Goal: Obtain resource: Download file/media

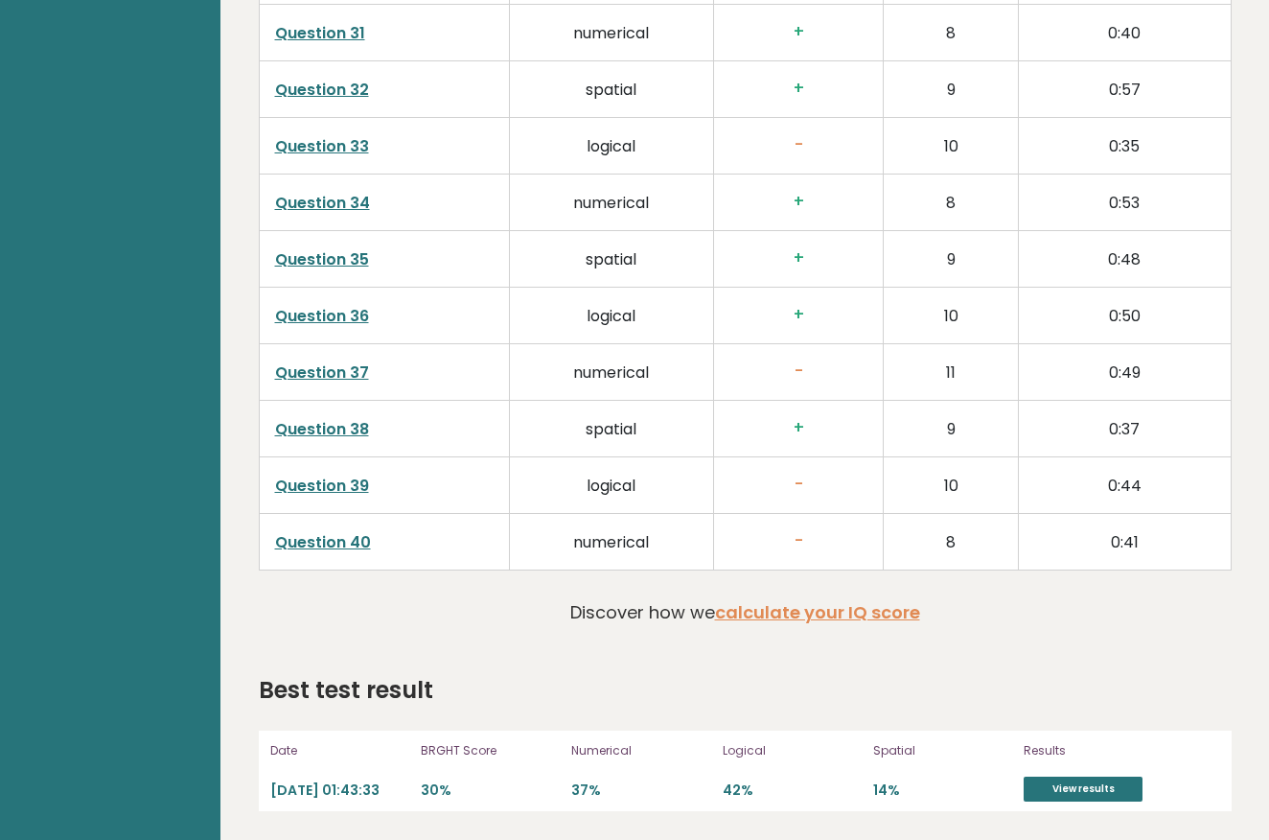
scroll to position [4592, 0]
click at [1057, 790] on link "View results" at bounding box center [1083, 788] width 119 height 25
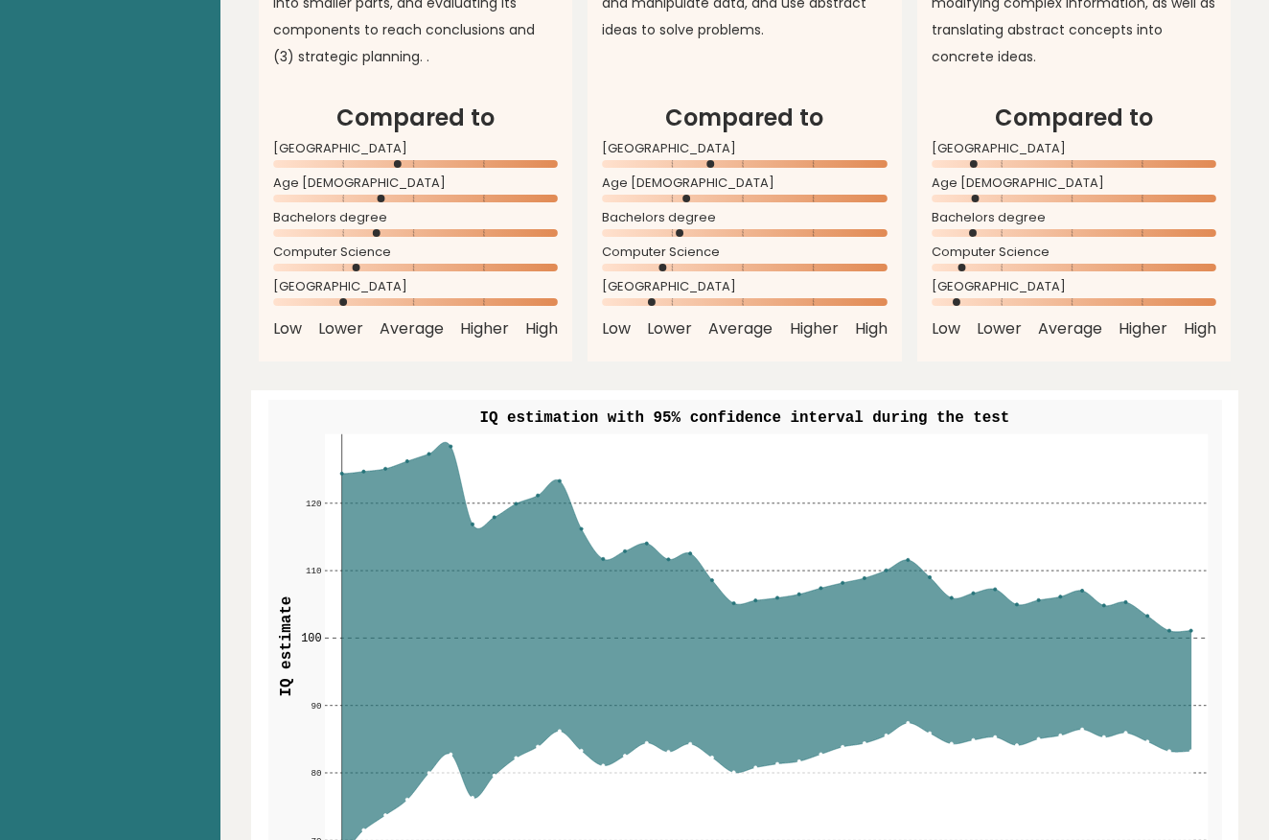
click at [587, 604] on icon at bounding box center [766, 646] width 850 height 408
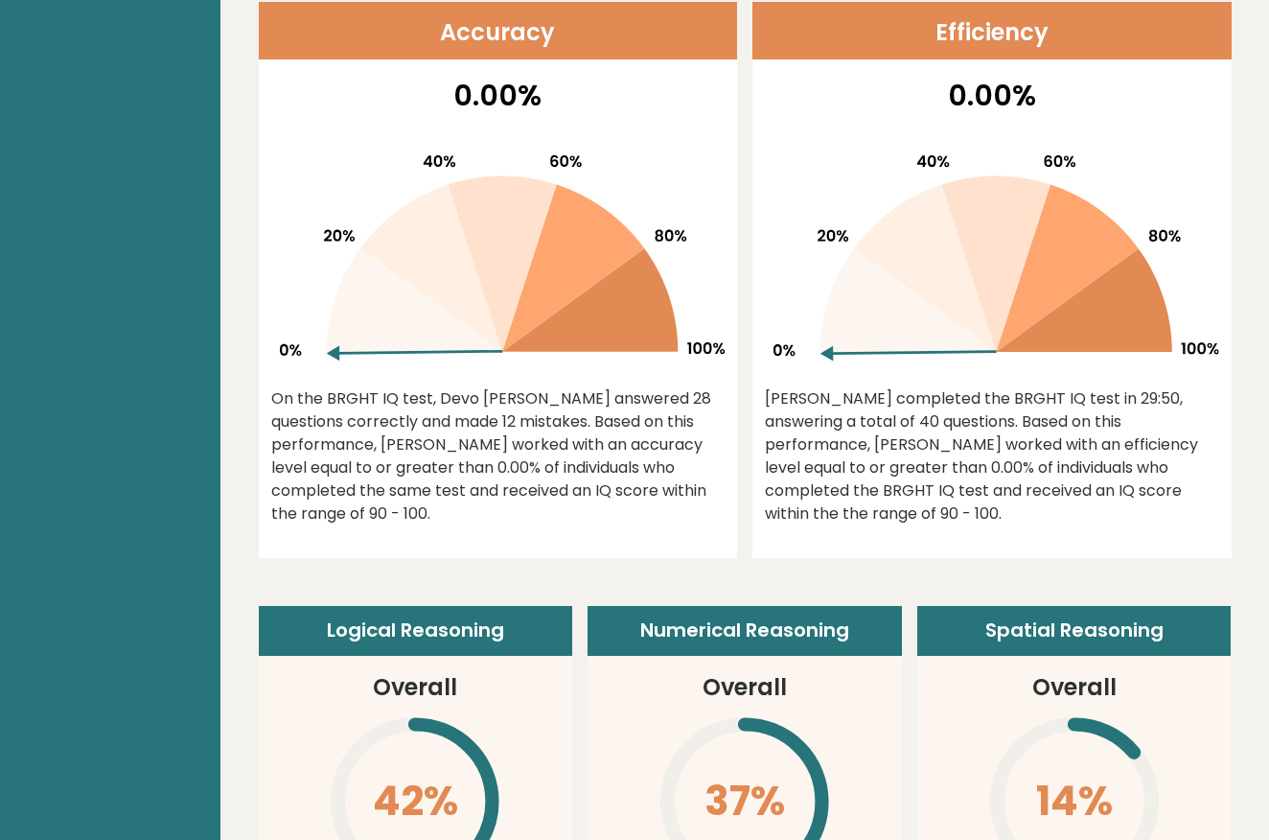
scroll to position [525, 0]
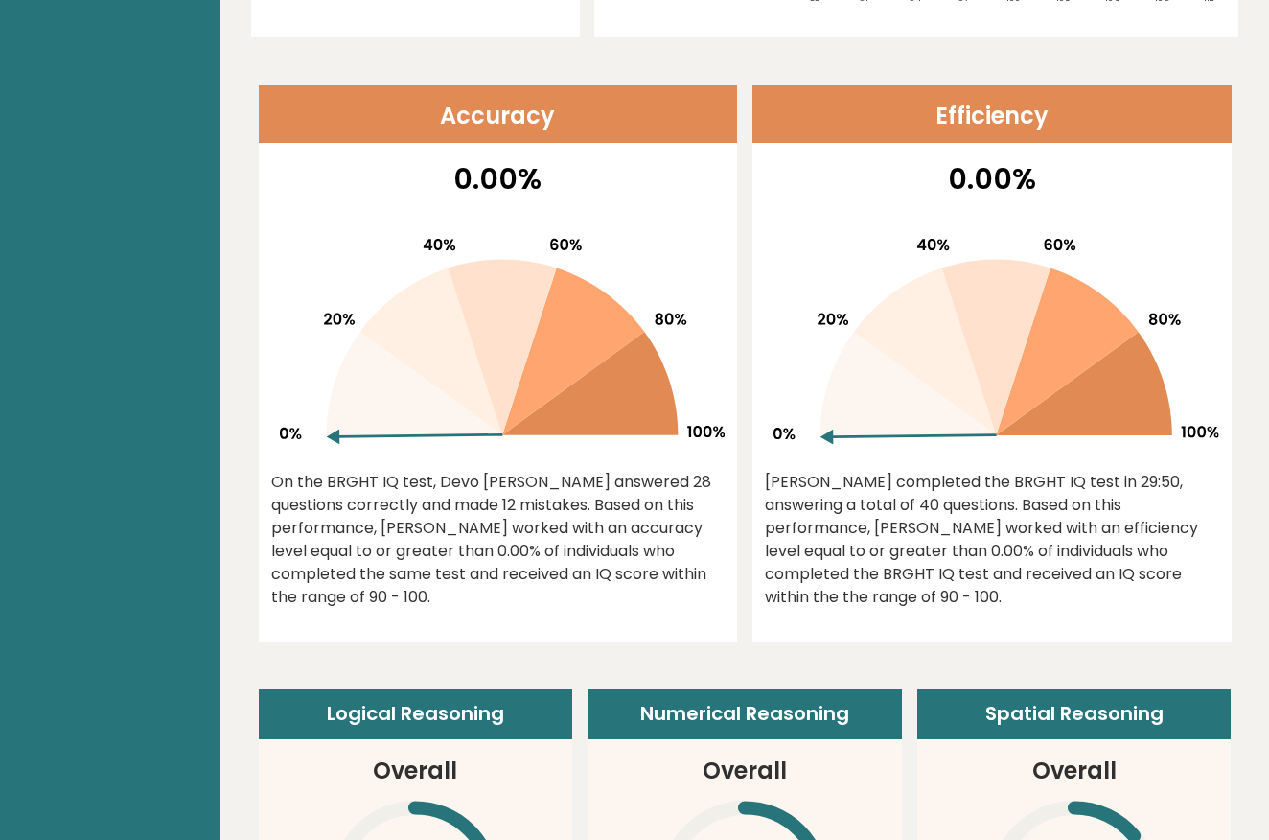
click at [565, 529] on div "On the BRGHT IQ test, Devo [PERSON_NAME] answered 28 questions correctly and ma…" at bounding box center [498, 540] width 454 height 138
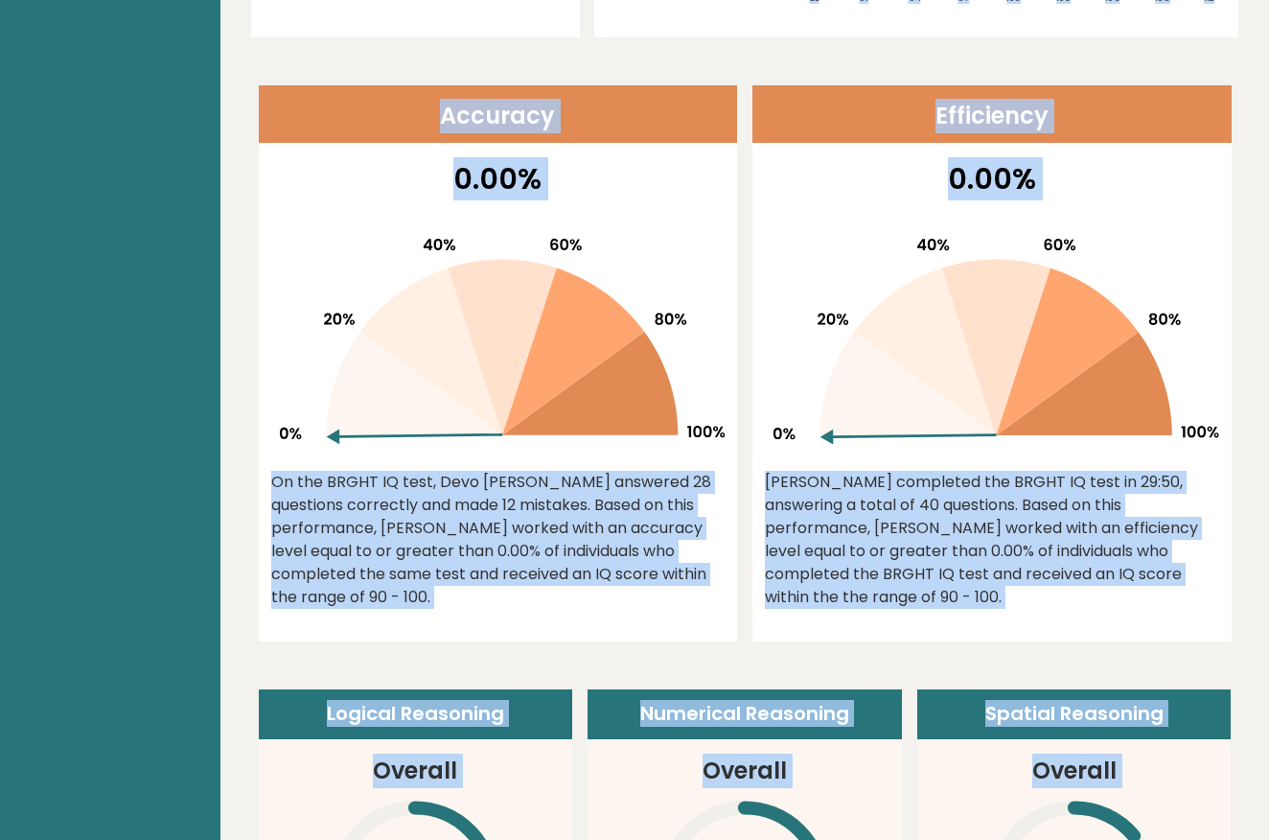
copy body "Brght Take the test Test others Date: September 11, 2025 Test: Full 30 minute I…"
click at [1175, 462] on div "0.00% Devo completed the BRGHT IQ test in 29:50, answering a total of 40 questi…" at bounding box center [991, 399] width 479 height 484
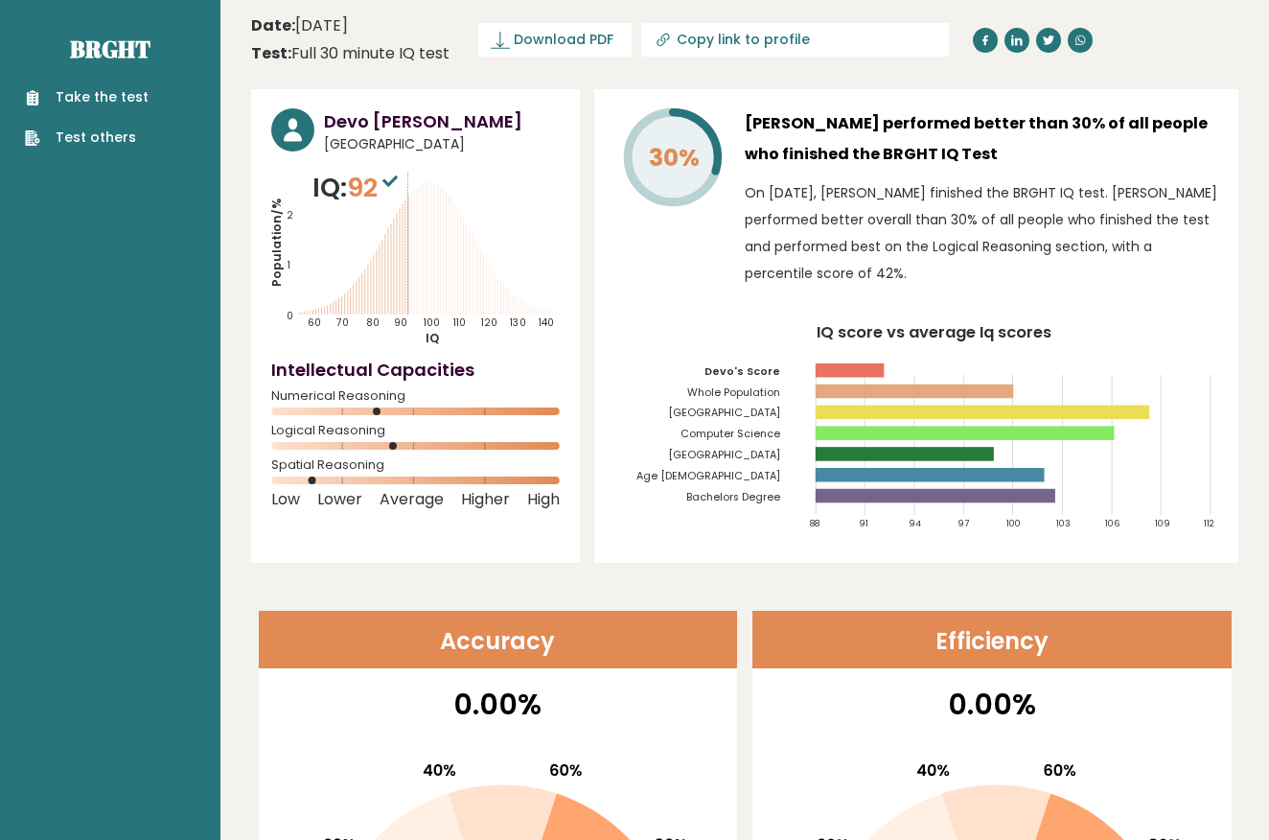
scroll to position [0, 0]
click at [586, 33] on span "Download PDF" at bounding box center [564, 40] width 100 height 20
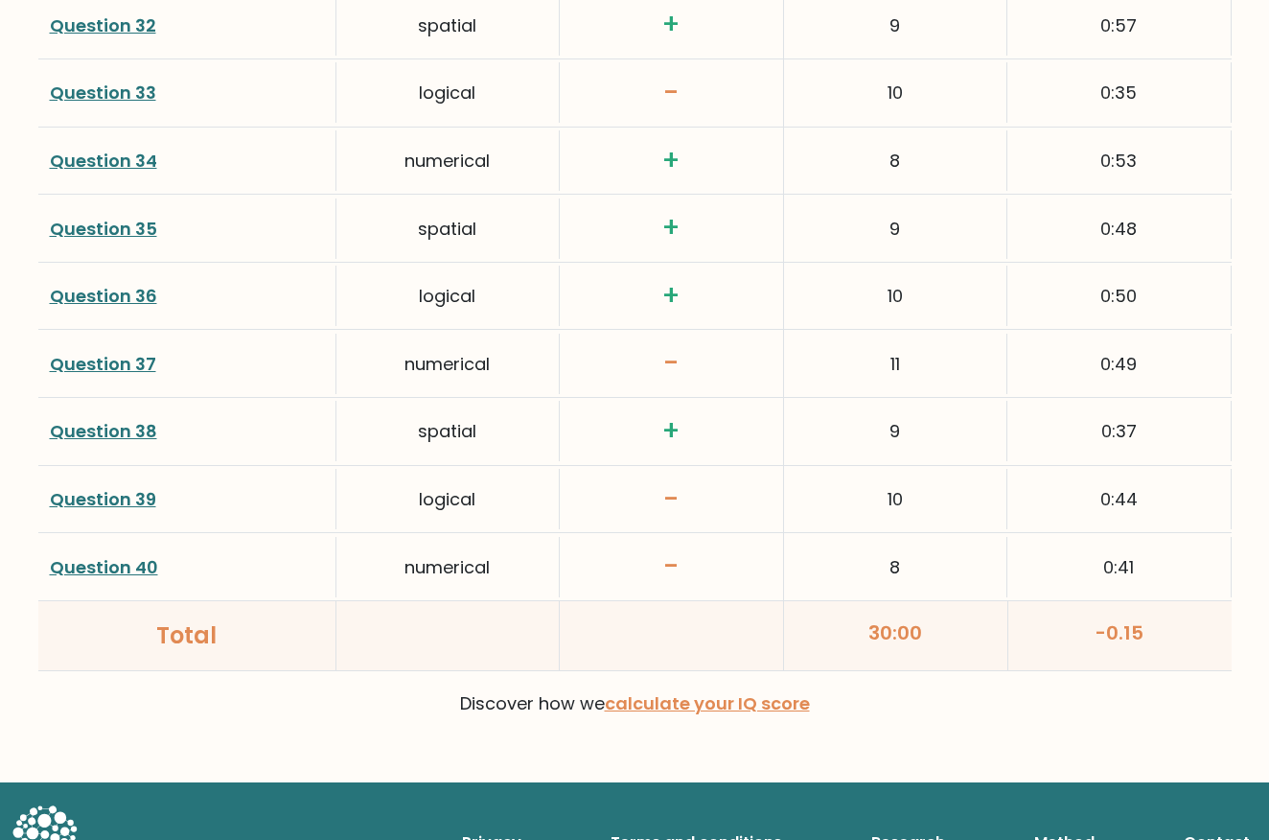
scroll to position [4640, 0]
